Goal: Obtain resource: Download file/media

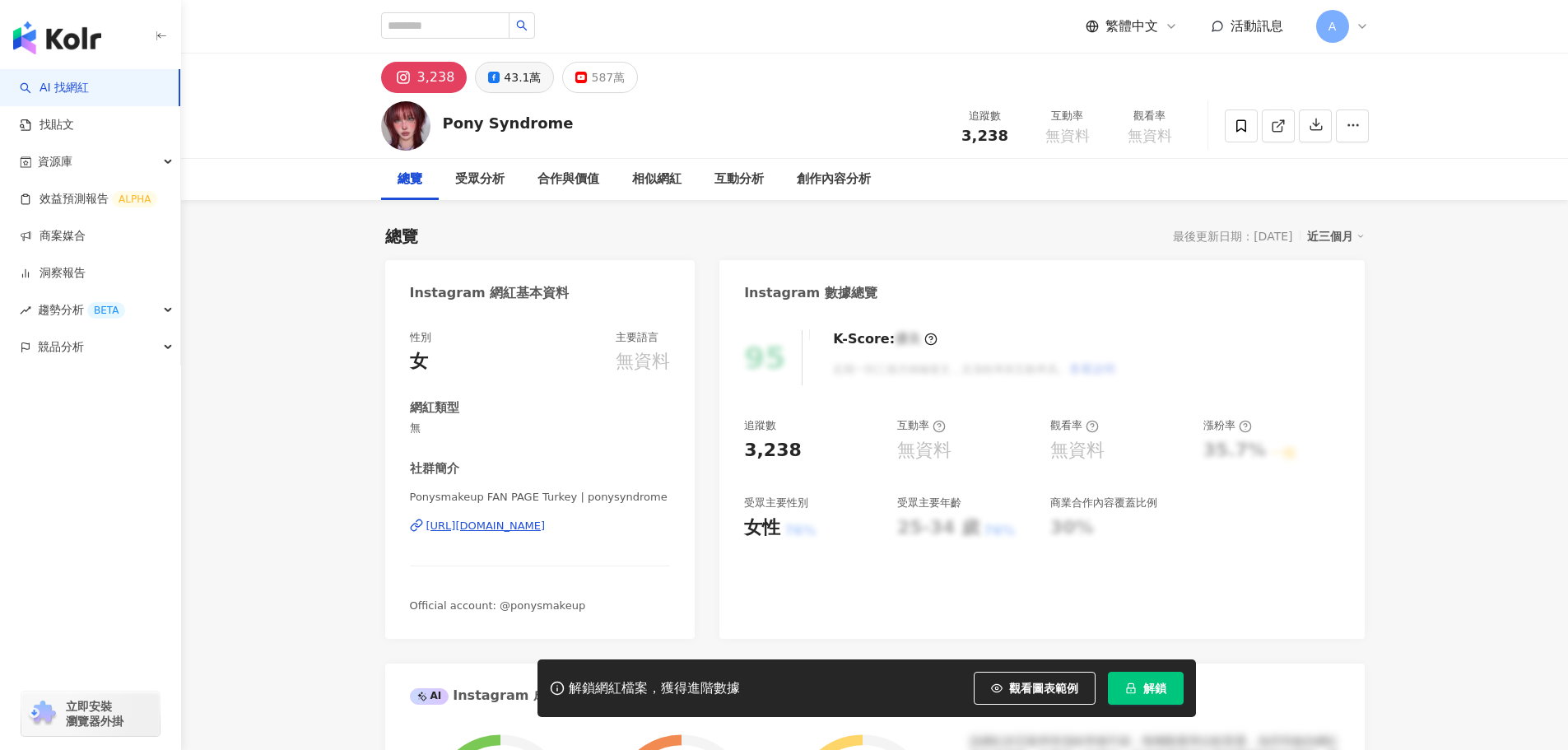
drag, startPoint x: 504, startPoint y: 86, endPoint x: 518, endPoint y: 79, distance: 15.7
click at [504, 86] on div "43.1萬" at bounding box center [522, 77] width 37 height 23
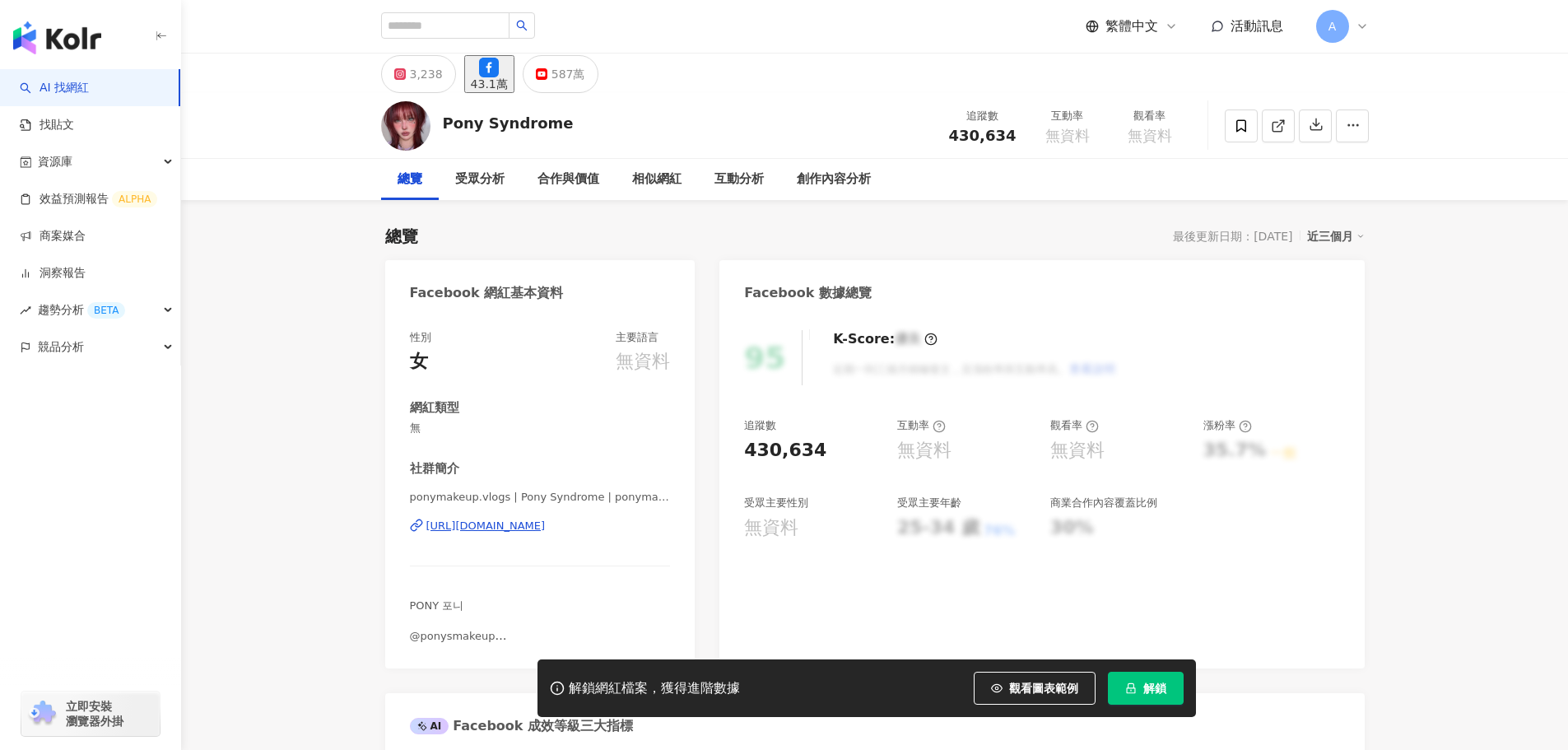
click at [508, 79] on div "43.1萬" at bounding box center [489, 84] width 37 height 13
click at [1165, 689] on span "解鎖" at bounding box center [1155, 688] width 23 height 13
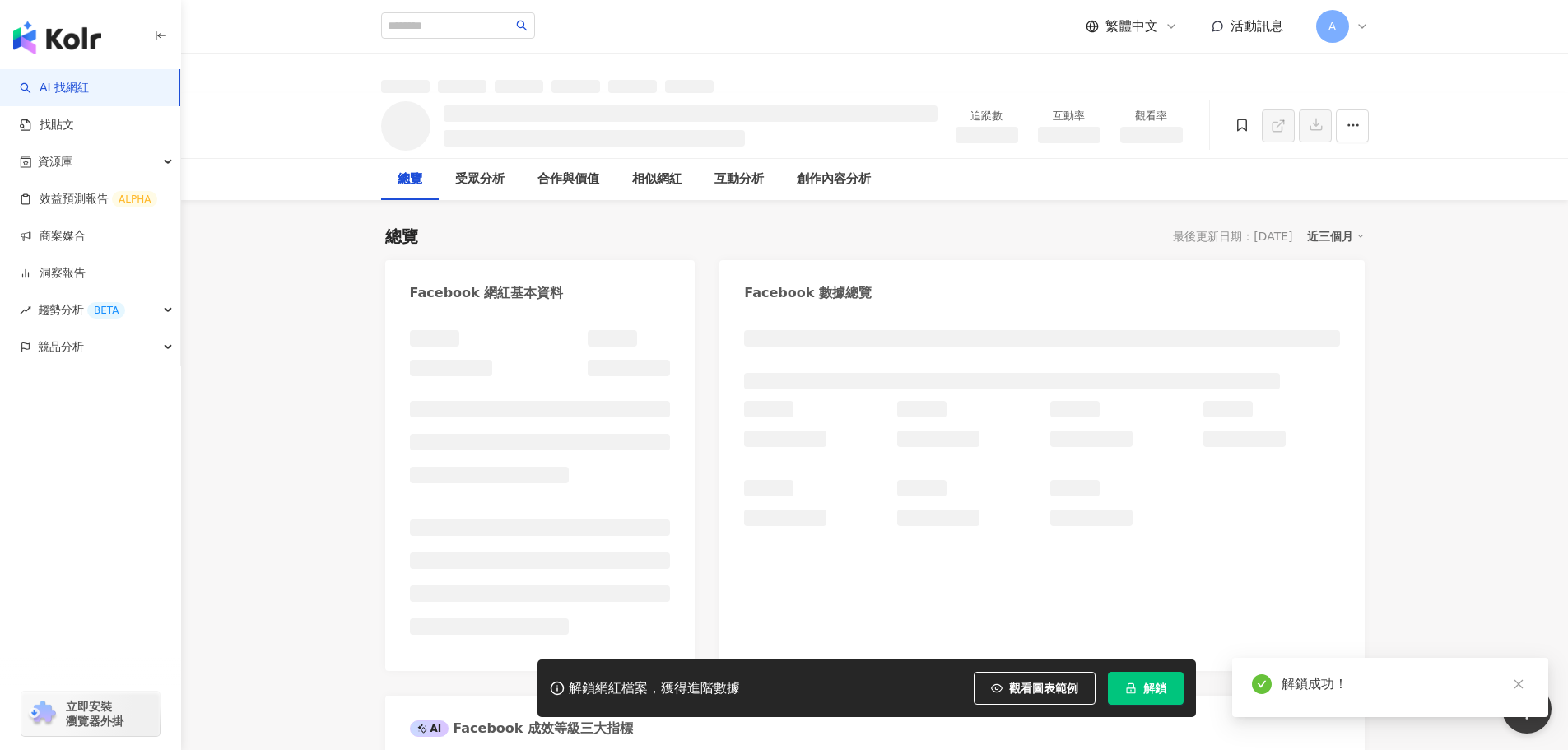
click at [557, 526] on li at bounding box center [540, 527] width 261 height 16
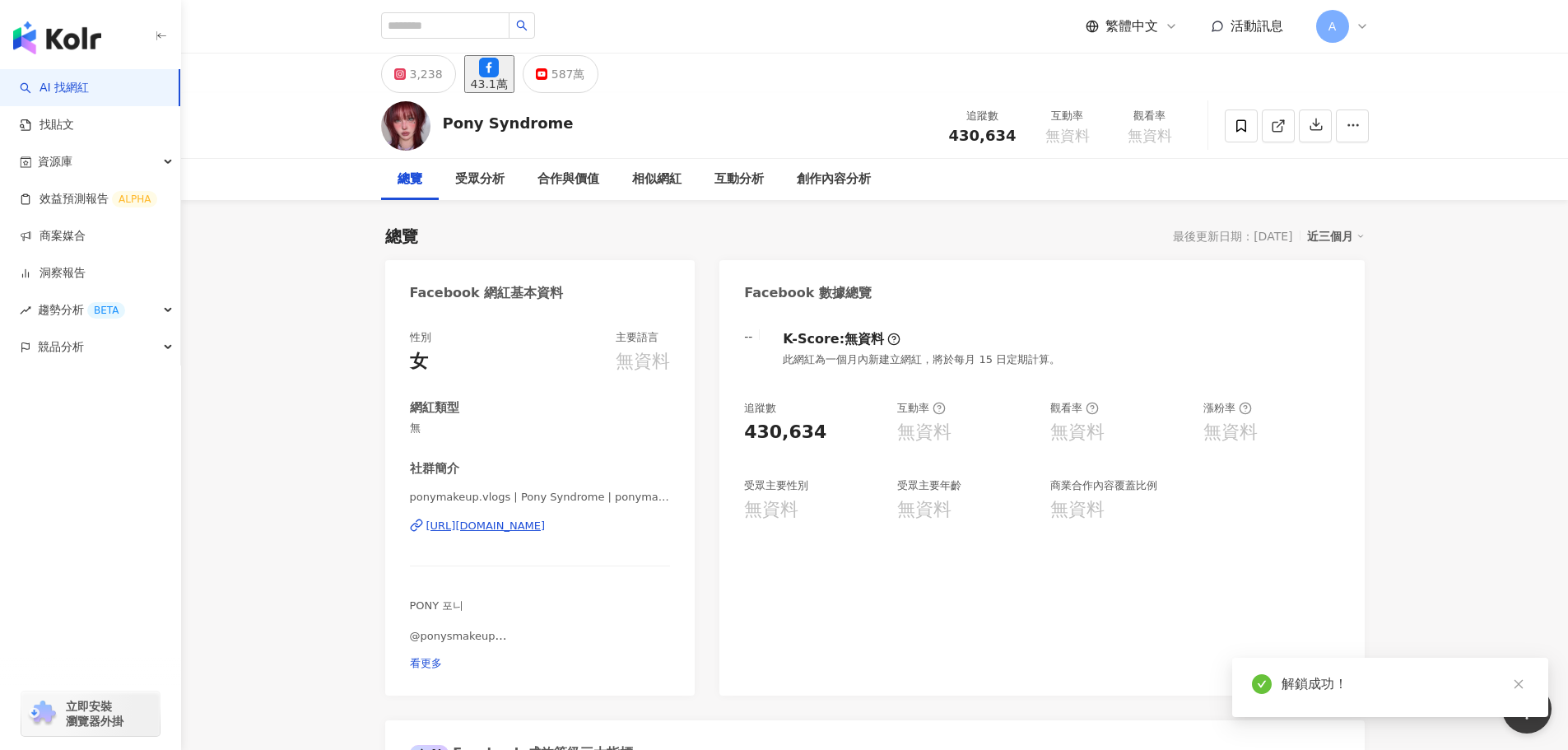
click at [540, 528] on div "[URL][DOMAIN_NAME]" at bounding box center [485, 526] width 119 height 15
click at [1315, 131] on icon "button" at bounding box center [1316, 125] width 11 height 11
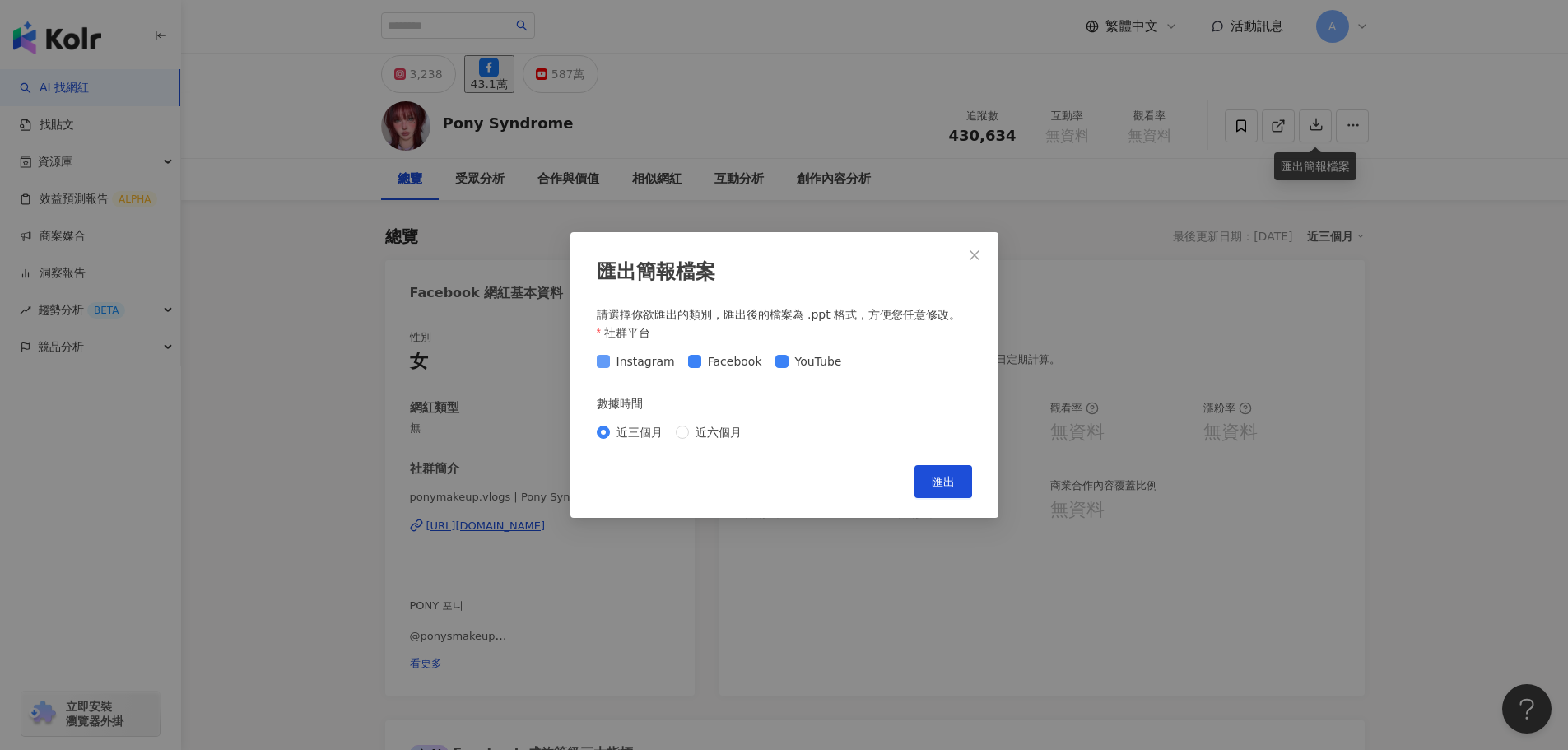
click at [621, 360] on span "Instagram" at bounding box center [645, 361] width 71 height 18
click at [788, 359] on span "YouTube" at bounding box center [818, 361] width 60 height 18
click at [934, 488] on span "匯出" at bounding box center [944, 481] width 23 height 13
click at [984, 250] on span "Close" at bounding box center [974, 255] width 33 height 13
